Goal: Information Seeking & Learning: Learn about a topic

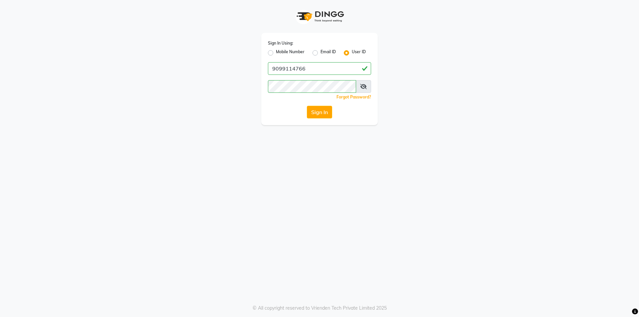
click at [276, 52] on label "Mobile Number" at bounding box center [290, 53] width 29 height 8
click at [276, 52] on input "Mobile Number" at bounding box center [278, 51] width 4 height 4
radio input "true"
click at [276, 53] on label "Mobile Number" at bounding box center [290, 53] width 29 height 8
click at [276, 53] on input "Mobile Number" at bounding box center [278, 51] width 4 height 4
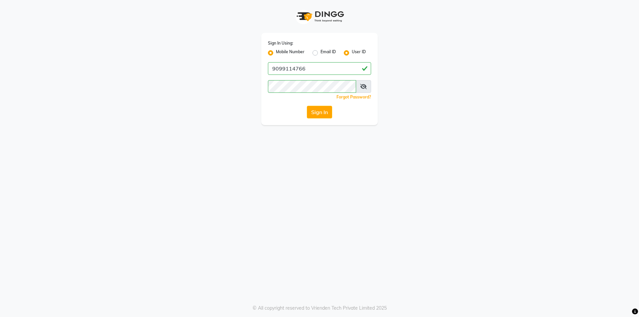
radio input "false"
drag, startPoint x: 290, startPoint y: 64, endPoint x: 294, endPoint y: 66, distance: 4.5
click at [291, 66] on div "Country Code × +91" at bounding box center [319, 68] width 103 height 13
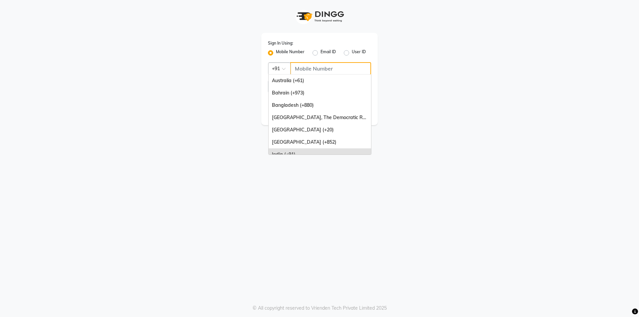
click at [298, 72] on input "Username" at bounding box center [330, 68] width 81 height 13
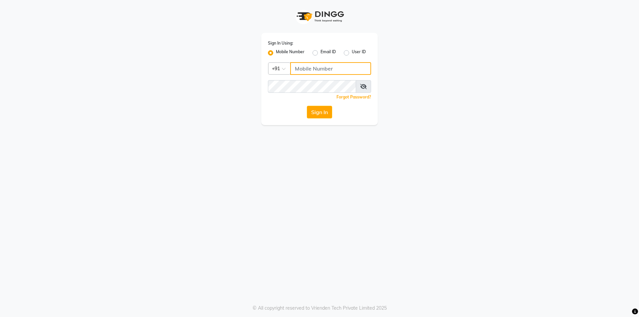
type input "9099114766"
click at [321, 108] on button "Sign In" at bounding box center [319, 112] width 25 height 13
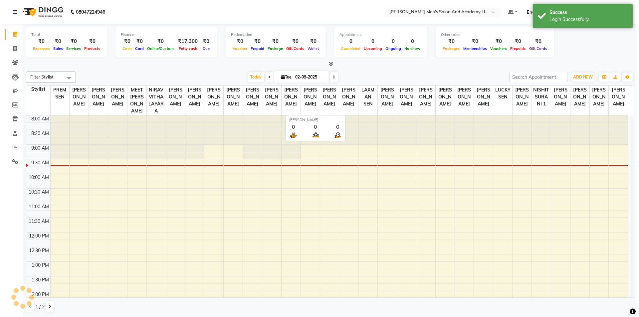
scroll to position [30, 0]
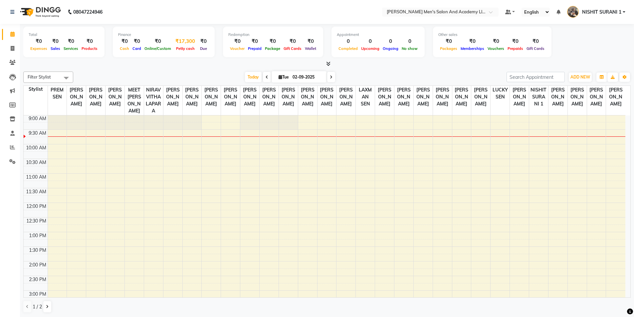
click at [186, 48] on span "Petty cash" at bounding box center [185, 48] width 22 height 5
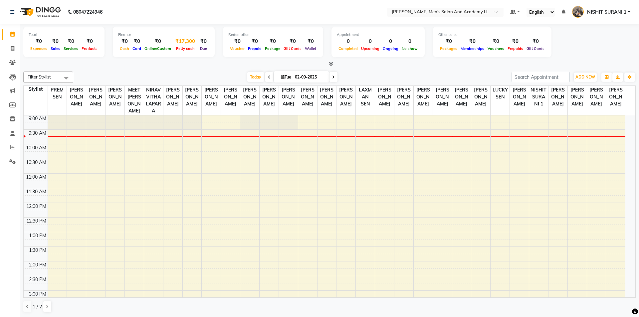
select select "5802"
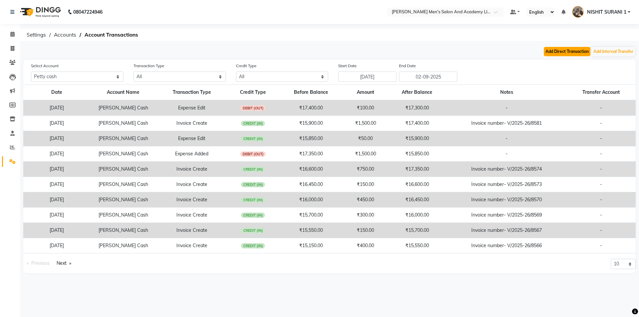
click at [559, 54] on button "Add Direct Transaction" at bounding box center [567, 51] width 47 height 9
select select "direct"
select select "5802"
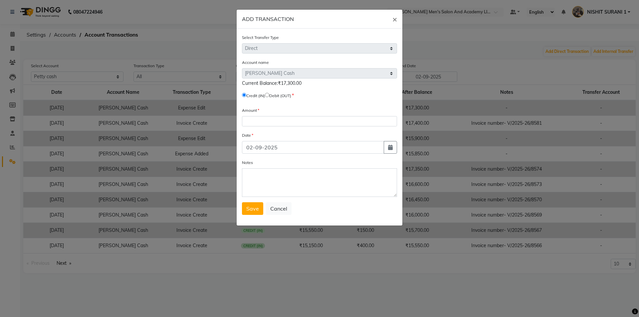
click at [269, 94] on input "radio" at bounding box center [267, 95] width 4 height 4
radio input "true"
drag, startPoint x: 272, startPoint y: 122, endPoint x: 265, endPoint y: 125, distance: 7.8
click at [272, 122] on input "number" at bounding box center [319, 121] width 155 height 10
type input "17300"
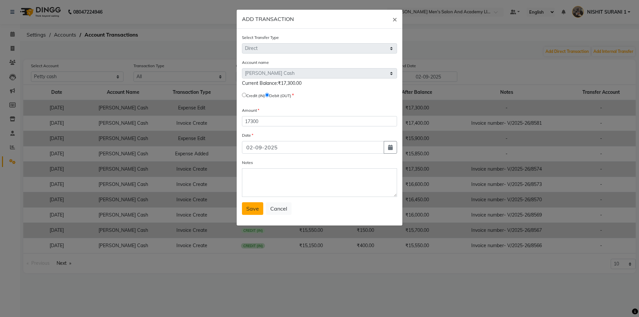
click at [252, 204] on button "Save" at bounding box center [252, 208] width 21 height 13
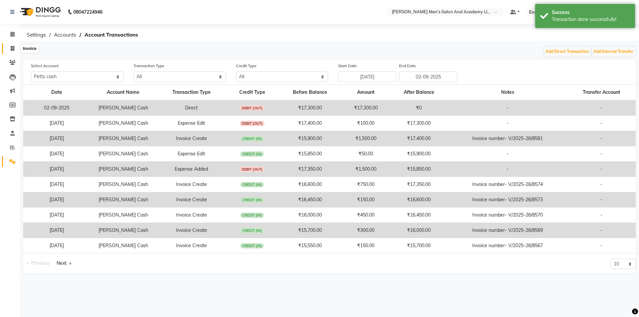
click at [16, 50] on span at bounding box center [13, 49] width 12 height 8
select select "service"
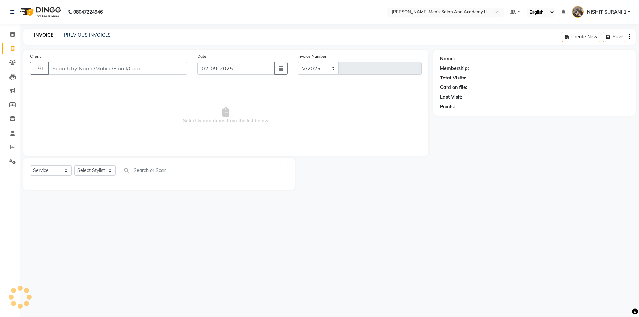
select select "6752"
type input "8585"
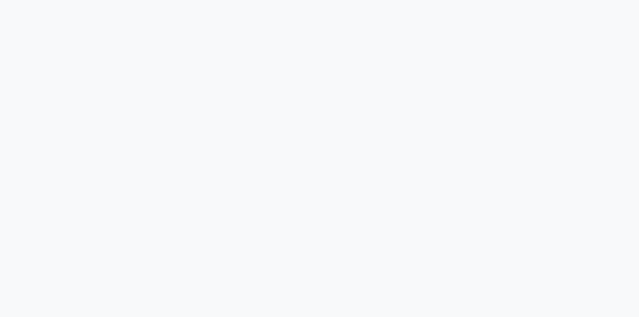
select select "service"
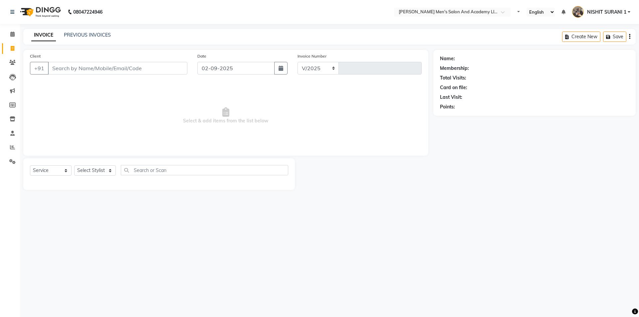
select select "6752"
type input "8585"
click at [12, 31] on span at bounding box center [13, 35] width 12 height 8
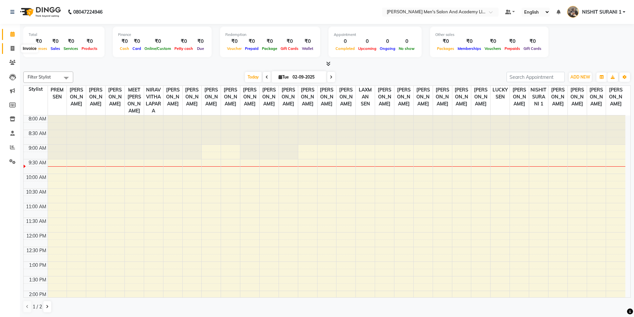
click at [15, 51] on span at bounding box center [13, 49] width 12 height 8
select select "service"
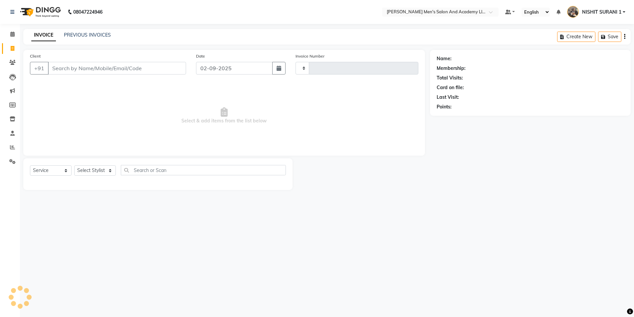
type input "8585"
select select "6752"
click at [13, 146] on icon at bounding box center [12, 147] width 5 height 5
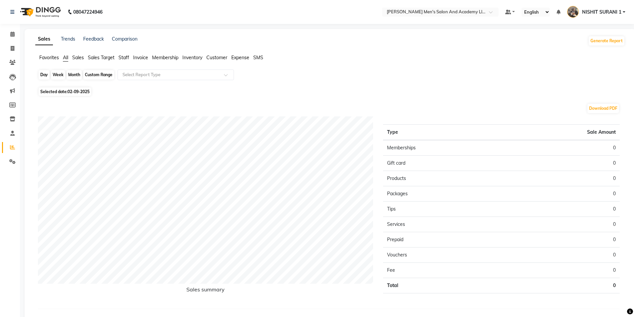
click at [45, 75] on div "Day" at bounding box center [44, 74] width 11 height 9
select select "9"
select select "2025"
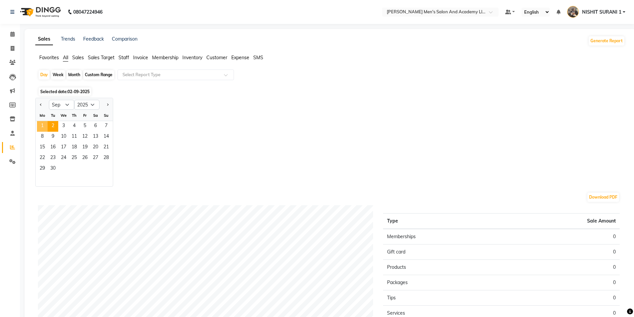
click at [41, 124] on span "1" at bounding box center [42, 126] width 11 height 11
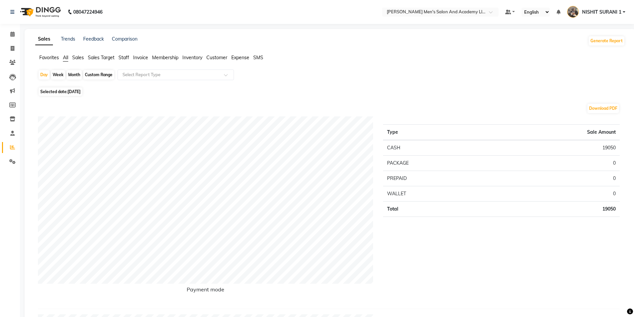
click at [79, 58] on span "Sales" at bounding box center [78, 58] width 12 height 6
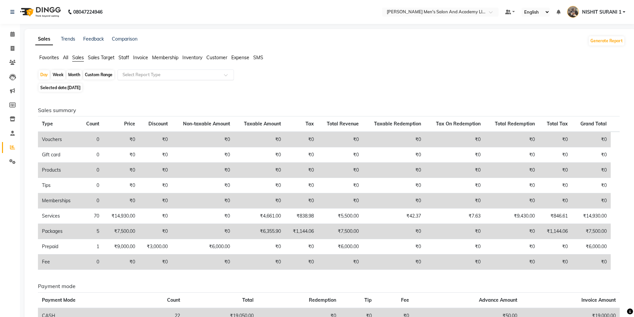
click at [132, 76] on input "text" at bounding box center [169, 75] width 96 height 7
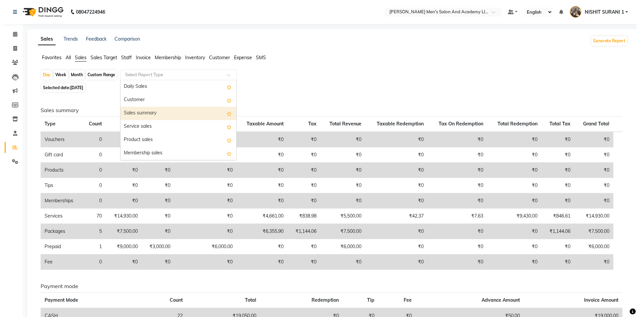
scroll to position [33, 0]
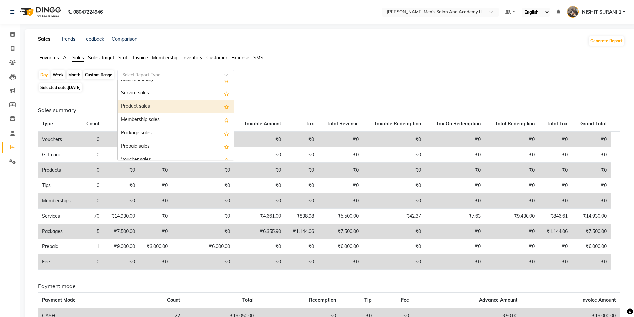
click at [132, 109] on div "Product sales" at bounding box center [176, 106] width 116 height 13
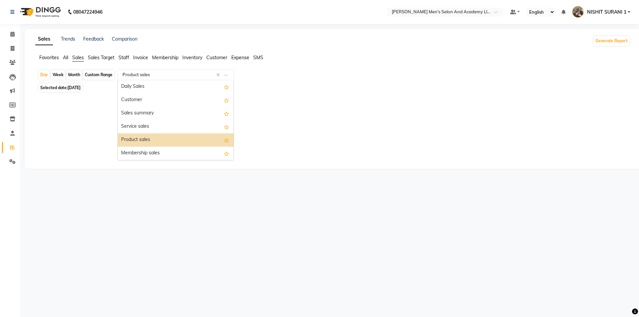
click at [136, 79] on div "Select Report Type × Product sales ×" at bounding box center [175, 75] width 116 height 11
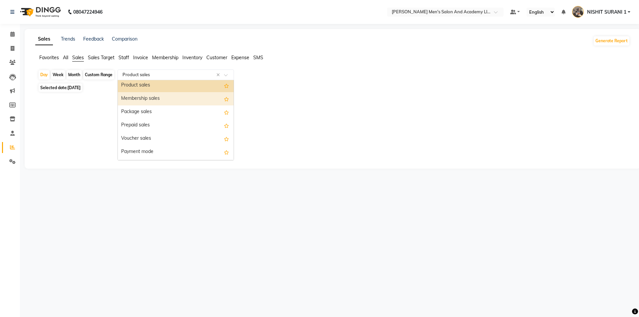
scroll to position [67, 0]
click at [139, 100] on div "Package sales" at bounding box center [176, 99] width 116 height 13
select select "full_report"
select select "csv"
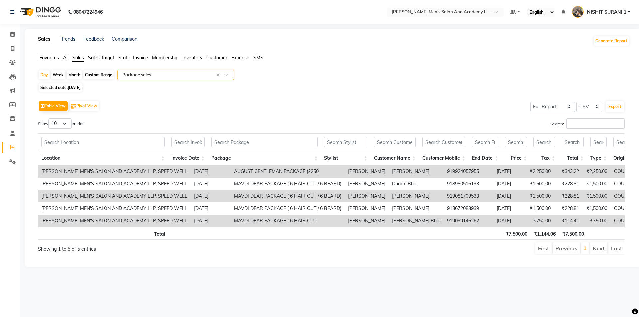
click at [231, 169] on td "AUGUST GENTLEMAN PACKAGE (2250)" at bounding box center [288, 171] width 114 height 12
click at [231, 172] on td "AUGUST GENTLEMAN PACKAGE (2250)" at bounding box center [288, 171] width 114 height 12
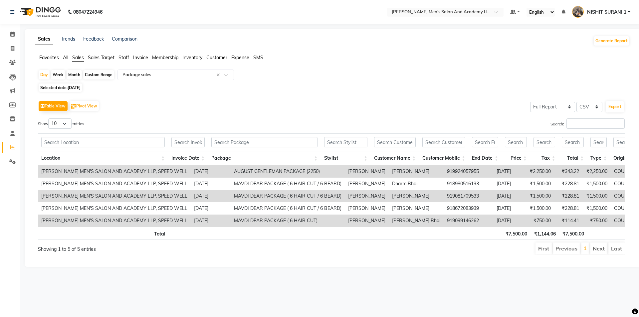
click at [231, 172] on td "AUGUST GENTLEMAN PACKAGE (2250)" at bounding box center [288, 171] width 114 height 12
copy td "AUGUST GENTLEMAN PACKAGE (2250)"
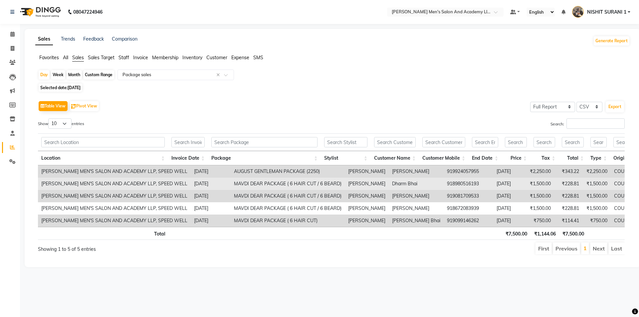
click at [231, 185] on td "MAVDI DEAR PACKAGE ( 6 HAIR CUT / 6 BEARD)" at bounding box center [288, 184] width 114 height 12
copy td "MAVDI DEAR PACKAGE ( 6 HAIR CUT / 6 BEARD)"
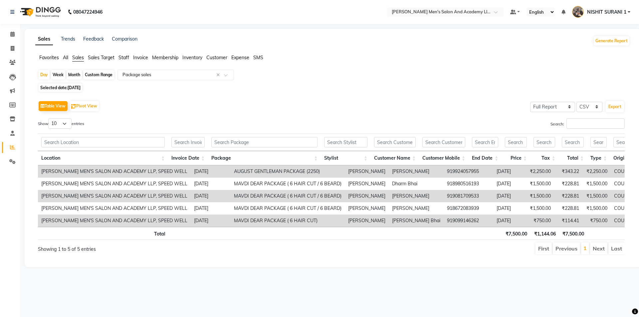
click at [231, 219] on td "MAVDI DEAR PACKAGE ( 6 HAIR CUT)" at bounding box center [288, 221] width 114 height 12
click at [231, 220] on td "MAVDI DEAR PACKAGE ( 6 HAIR CUT)" at bounding box center [288, 221] width 114 height 12
copy td "MAVDI DEAR PACKAGE ( 6 HAIR CUT)"
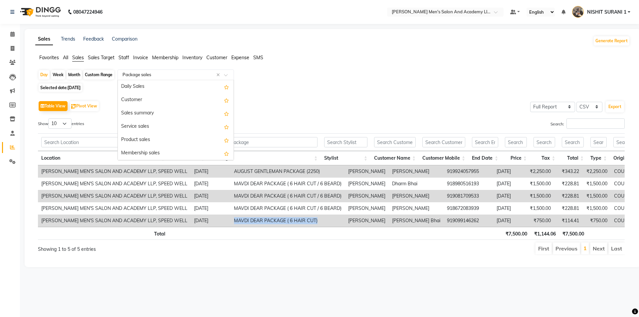
click at [145, 73] on input "text" at bounding box center [169, 75] width 96 height 7
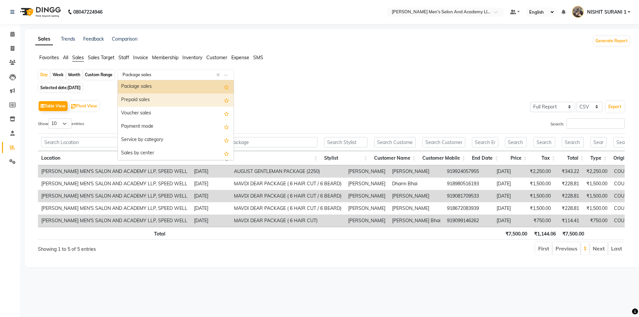
click at [145, 103] on div "Prepaid sales" at bounding box center [176, 99] width 116 height 13
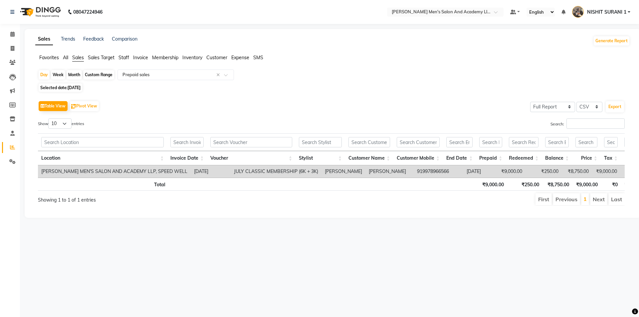
click at [231, 170] on td "JULY CLASSIC MEMBERSHIP (6K + 3K)" at bounding box center [276, 171] width 91 height 12
copy td "JULY CLASSIC MEMBERSHIP (6K + 3K)"
click at [15, 49] on span at bounding box center [13, 49] width 12 height 8
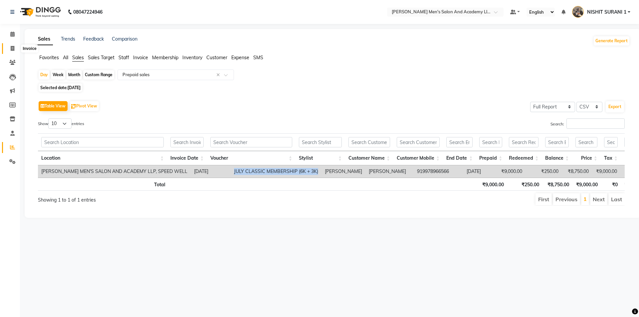
select select "service"
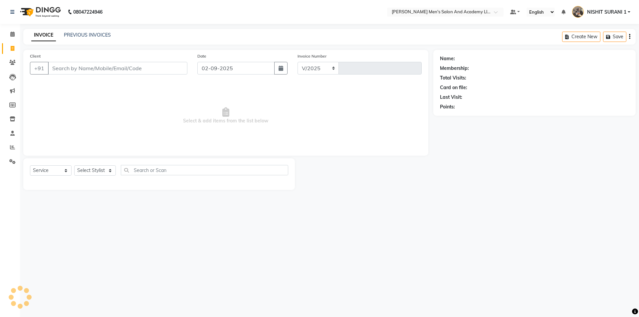
select select "6752"
type input "8585"
click at [17, 146] on span at bounding box center [13, 148] width 12 height 8
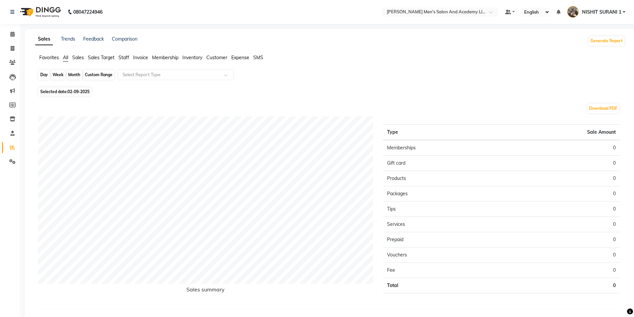
click at [42, 73] on div "Day" at bounding box center [44, 74] width 11 height 9
select select "9"
select select "2025"
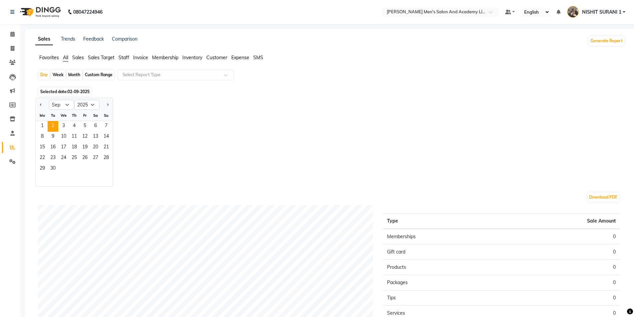
click at [37, 125] on div "1 2 3 4 5 6 7" at bounding box center [74, 126] width 77 height 11
click at [47, 126] on span "1" at bounding box center [42, 126] width 11 height 11
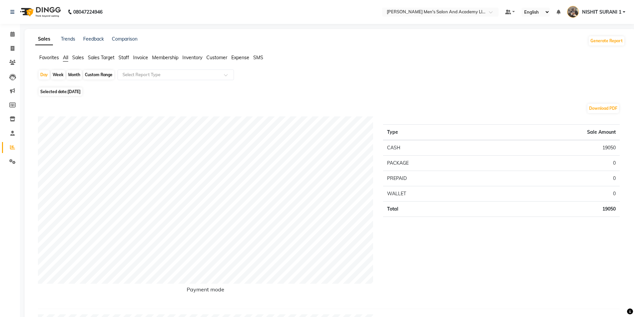
click at [129, 57] on span "Staff" at bounding box center [123, 58] width 11 height 6
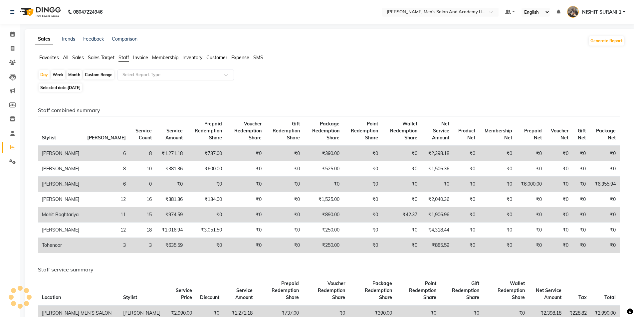
click at [134, 78] on input "text" at bounding box center [169, 75] width 96 height 7
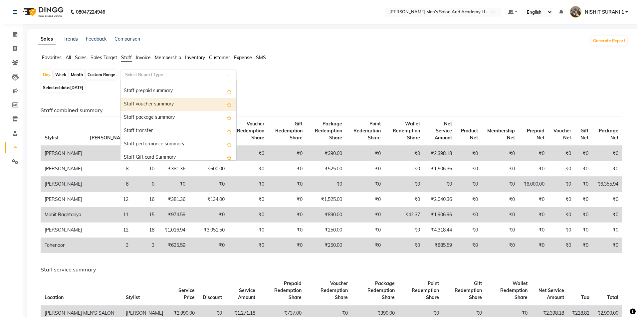
scroll to position [180, 0]
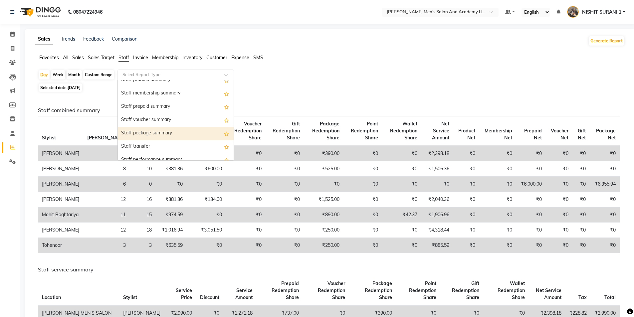
click at [153, 129] on div "Staff package summary" at bounding box center [176, 133] width 116 height 13
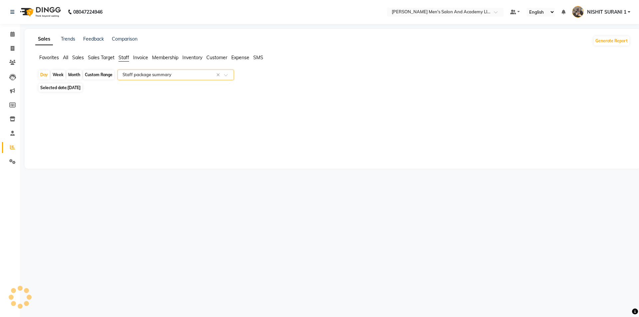
select select "full_report"
select select "csv"
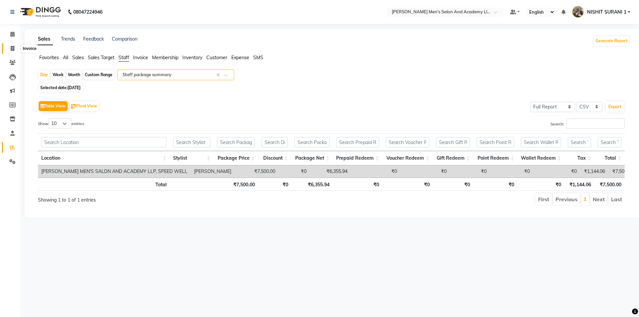
click at [15, 49] on span at bounding box center [13, 49] width 12 height 8
select select "service"
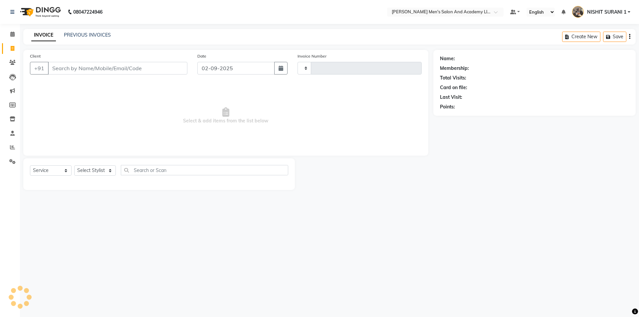
type input "8585"
select select "6752"
